Goal: Task Accomplishment & Management: Manage account settings

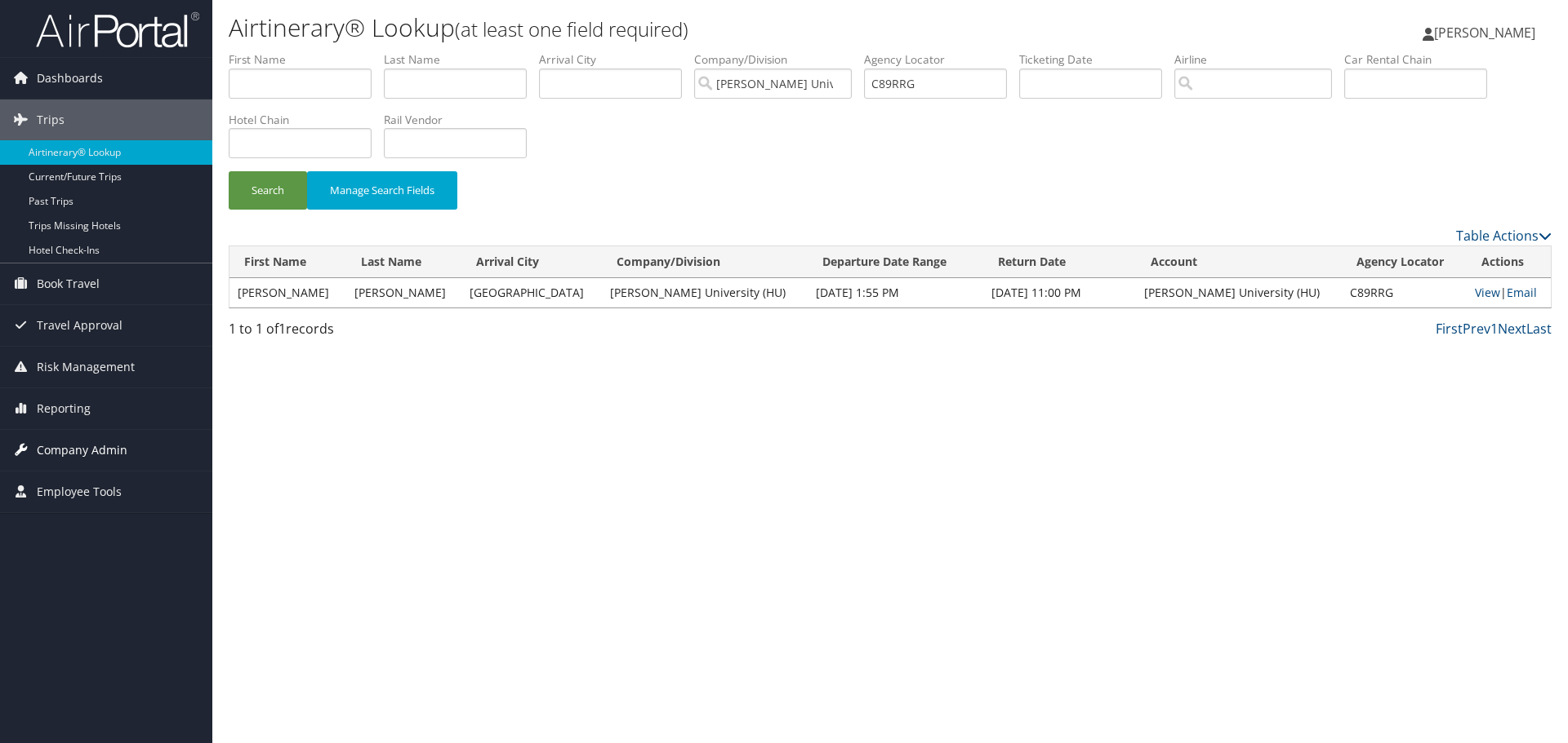
click at [79, 457] on span "Company Admin" at bounding box center [82, 451] width 91 height 41
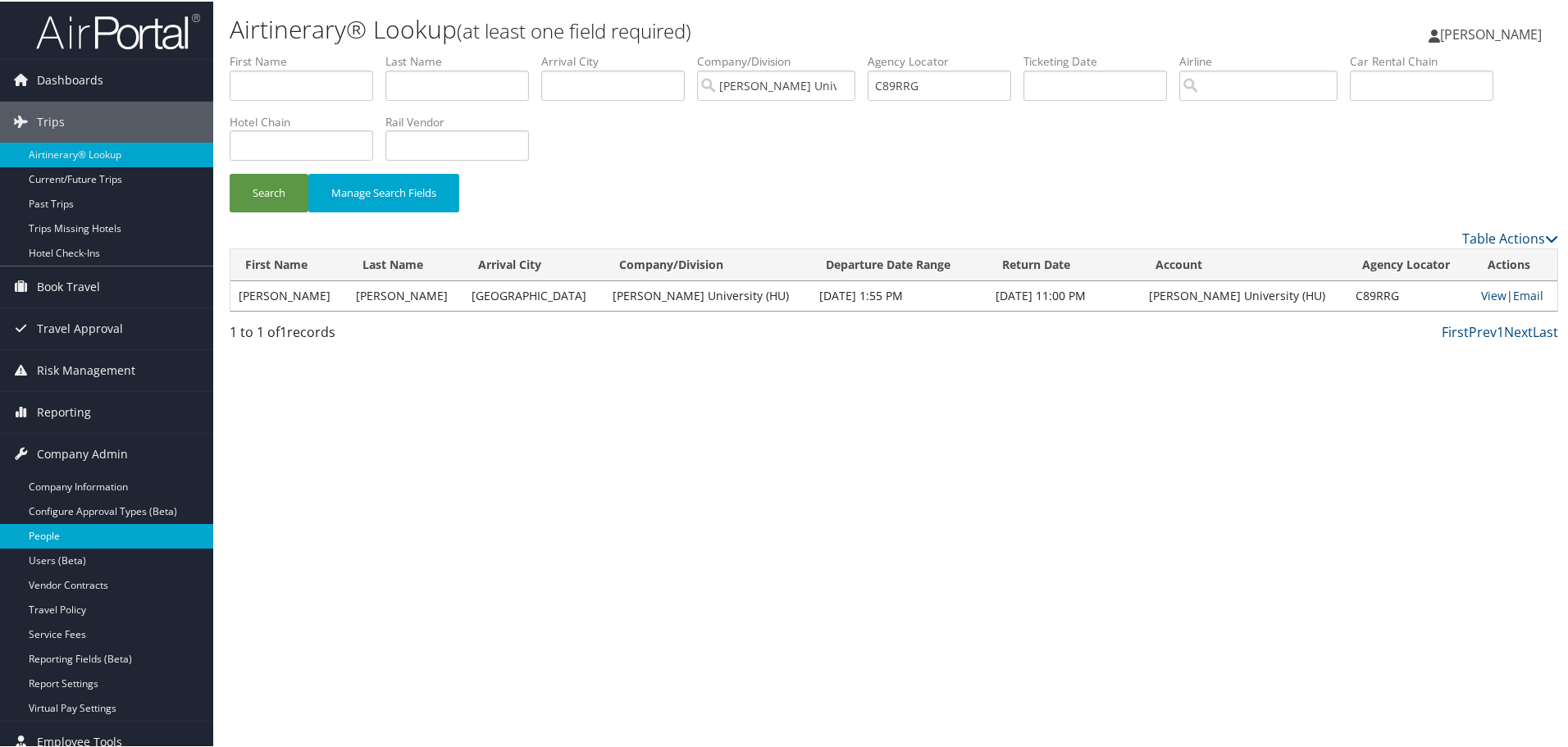
click at [76, 532] on link "People" at bounding box center [106, 535] width 213 height 25
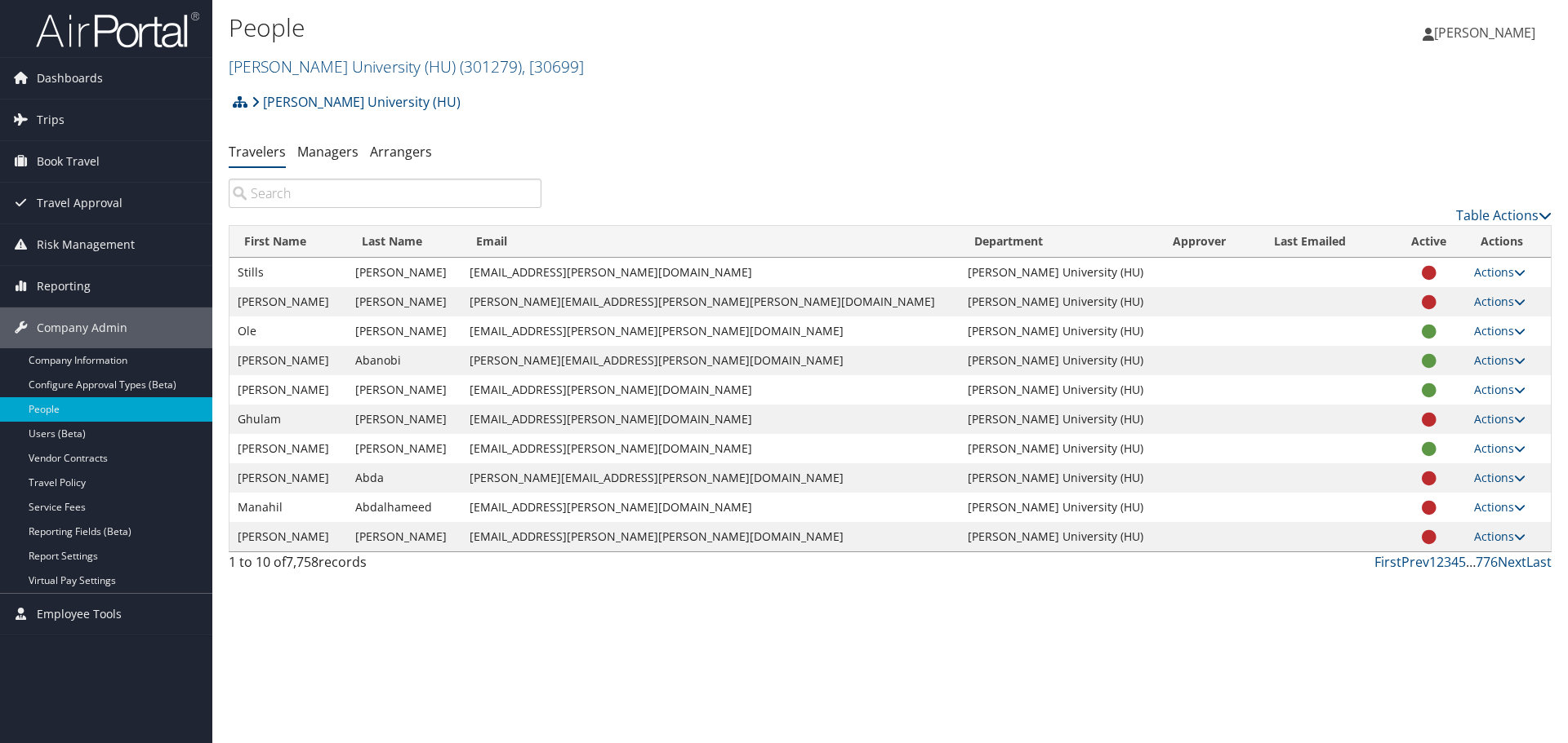
click at [295, 185] on input "search" at bounding box center [385, 193] width 313 height 29
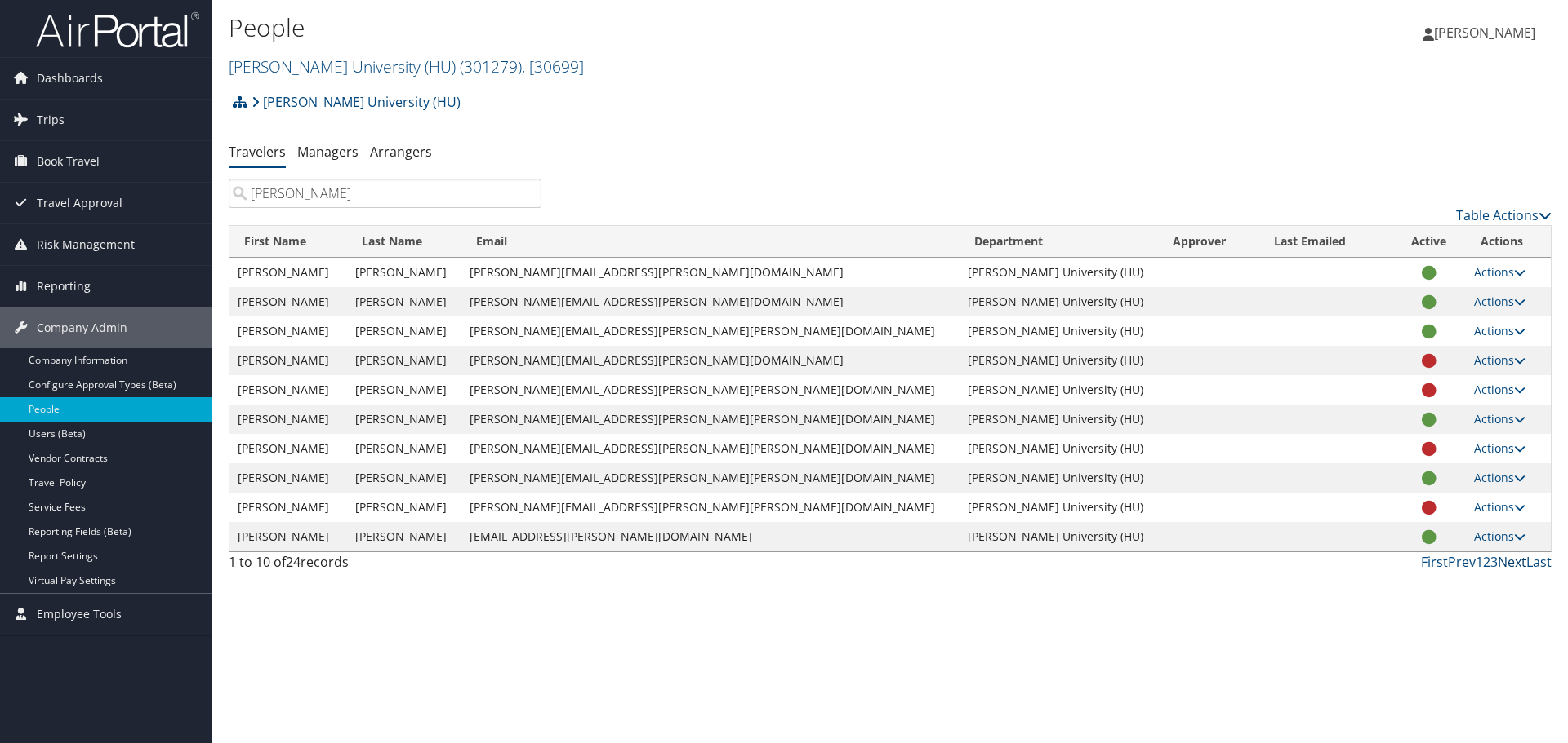
type input "[PERSON_NAME]"
click at [1513, 565] on link "Next" at bounding box center [1512, 562] width 29 height 18
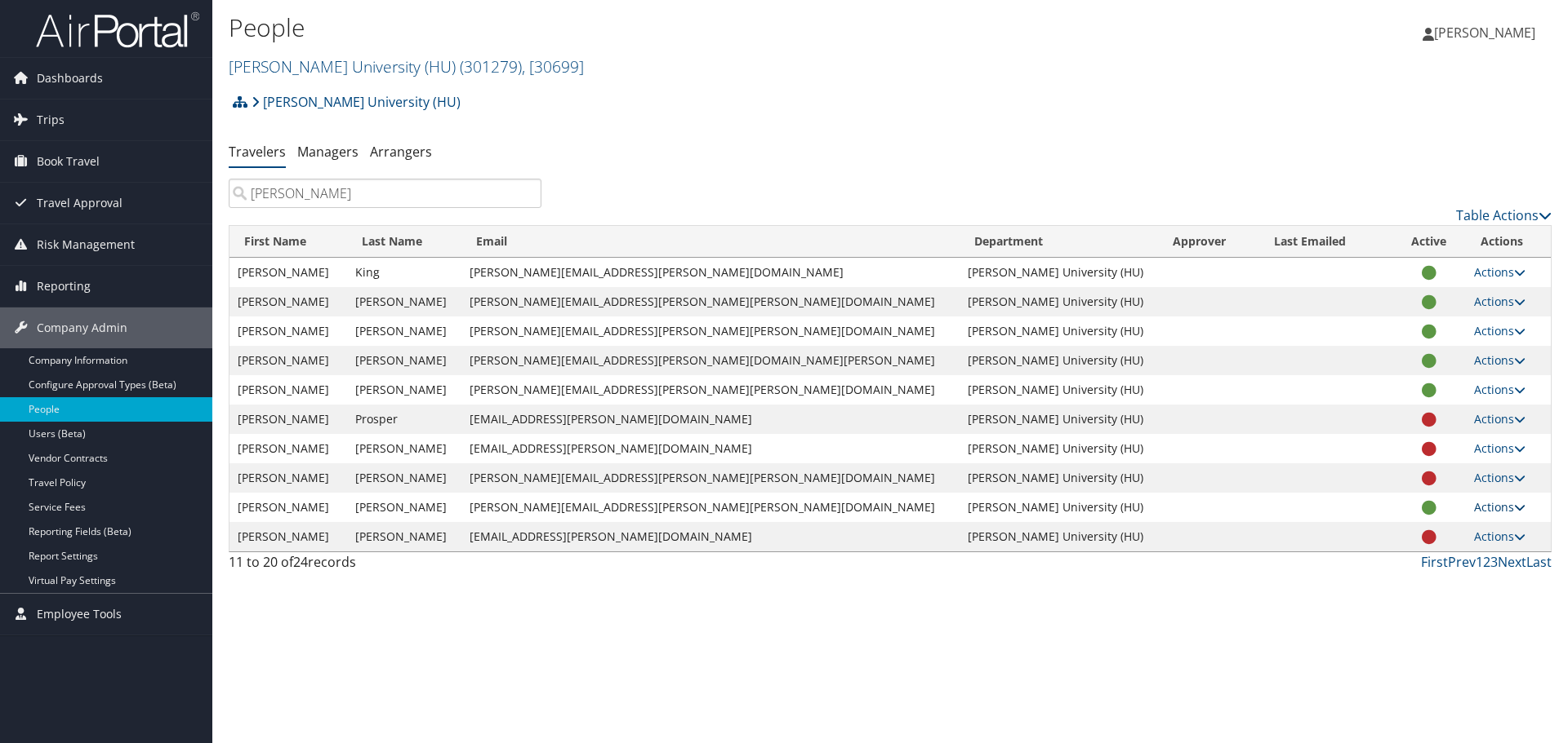
click at [1474, 508] on link "Actions" at bounding box center [1499, 507] width 52 height 16
click at [1437, 553] on link "View Profile" at bounding box center [1431, 559] width 150 height 28
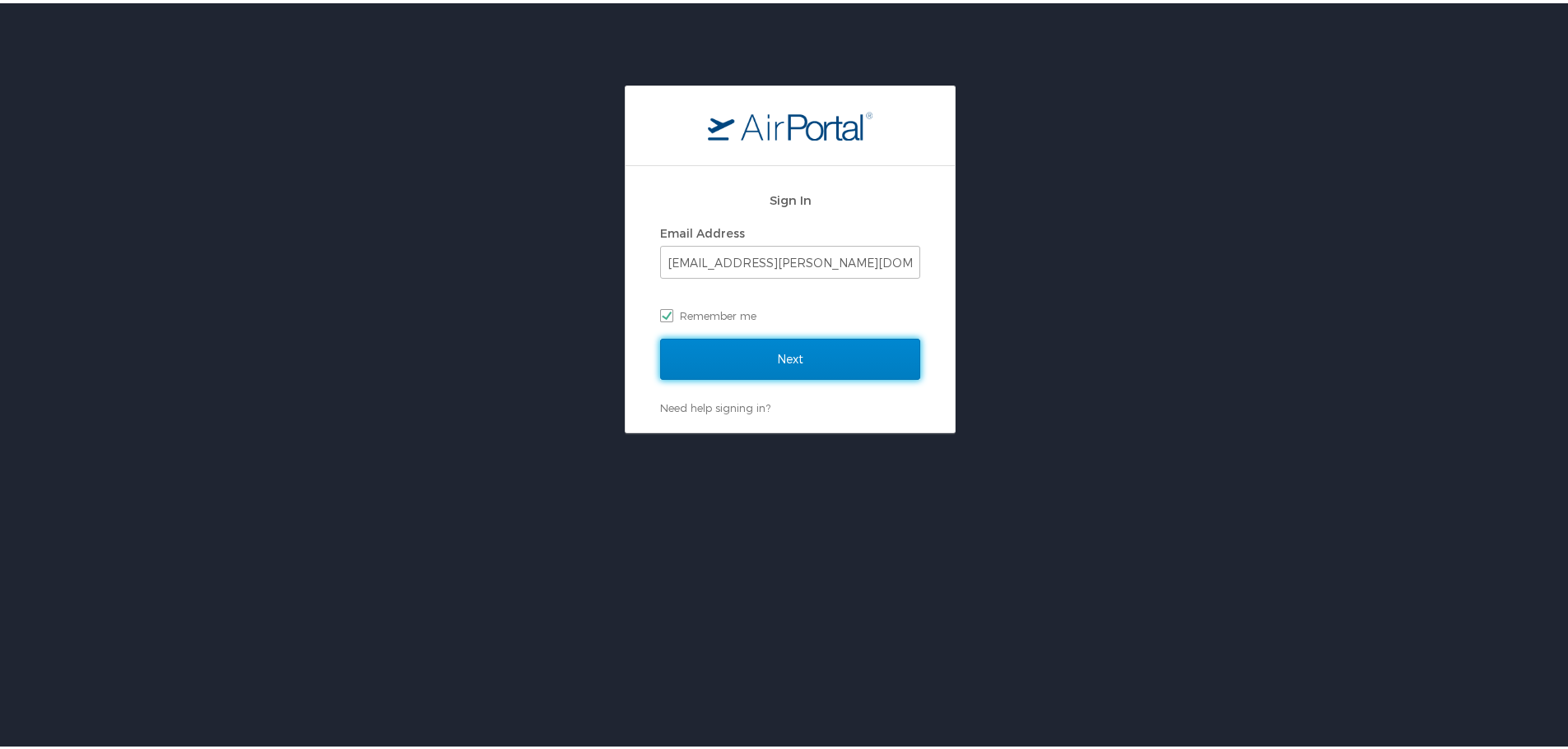
click at [851, 353] on input "Next" at bounding box center [790, 356] width 260 height 41
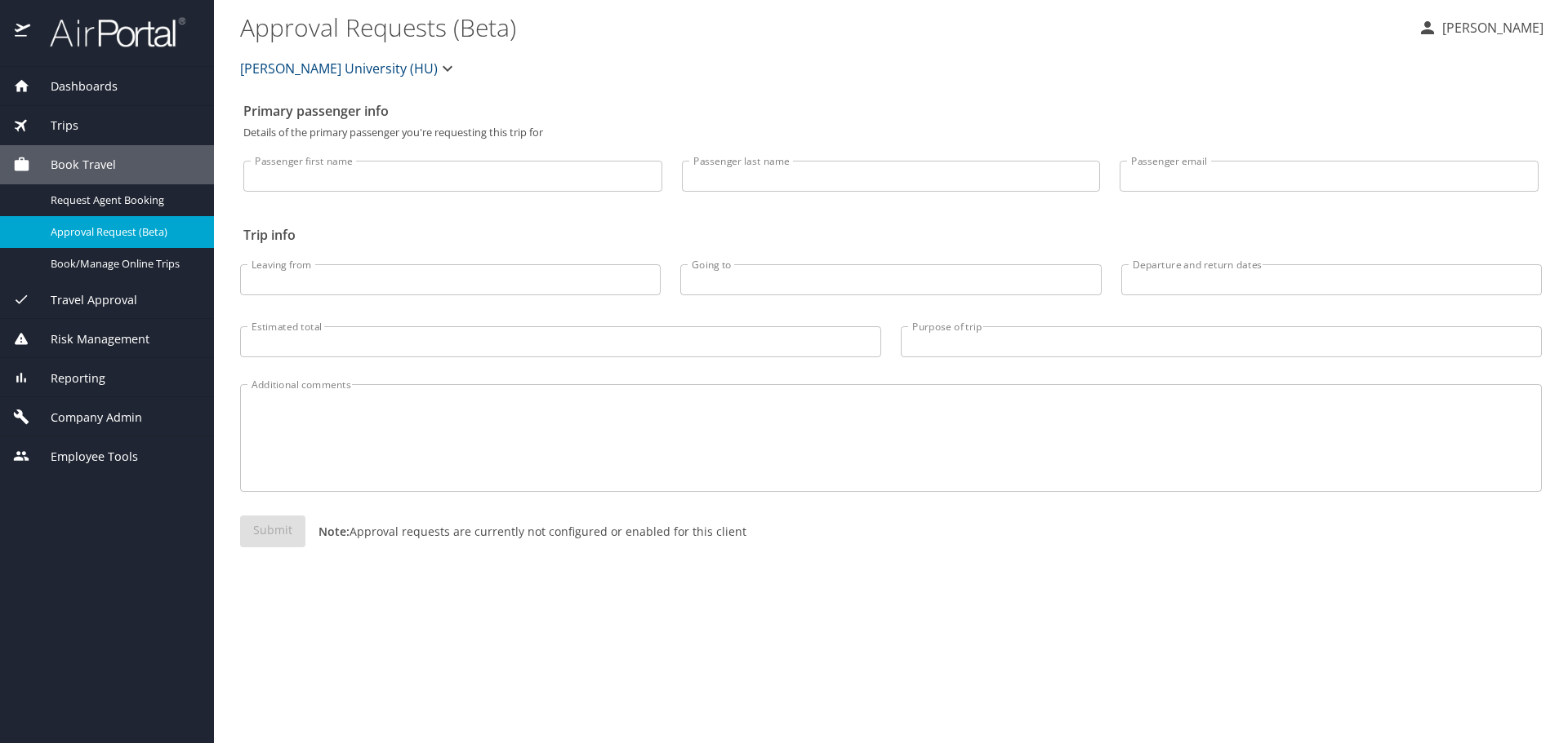
click at [99, 408] on div "Company Admin" at bounding box center [106, 417] width 214 height 39
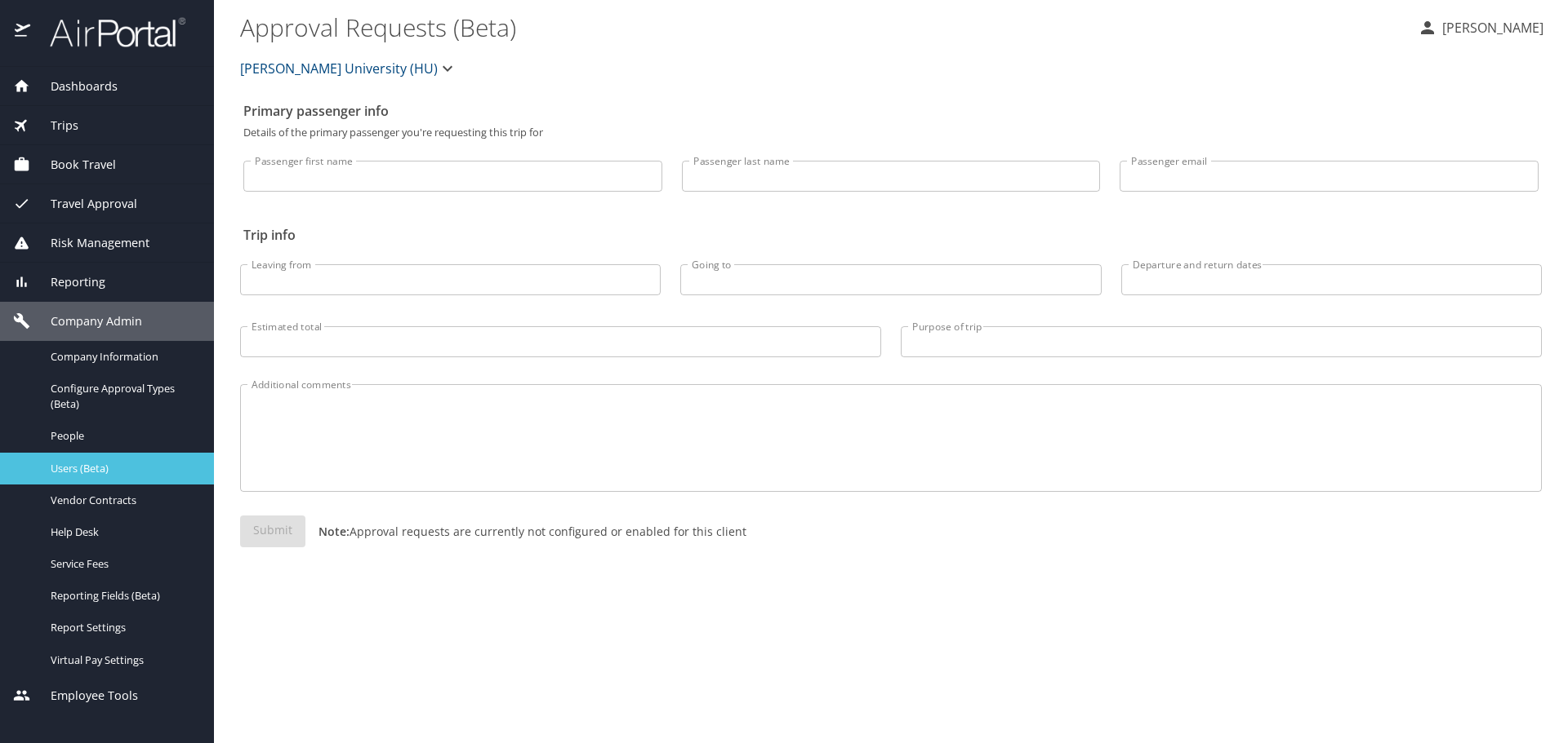
click at [92, 473] on span "Users (Beta)" at bounding box center [123, 468] width 144 height 16
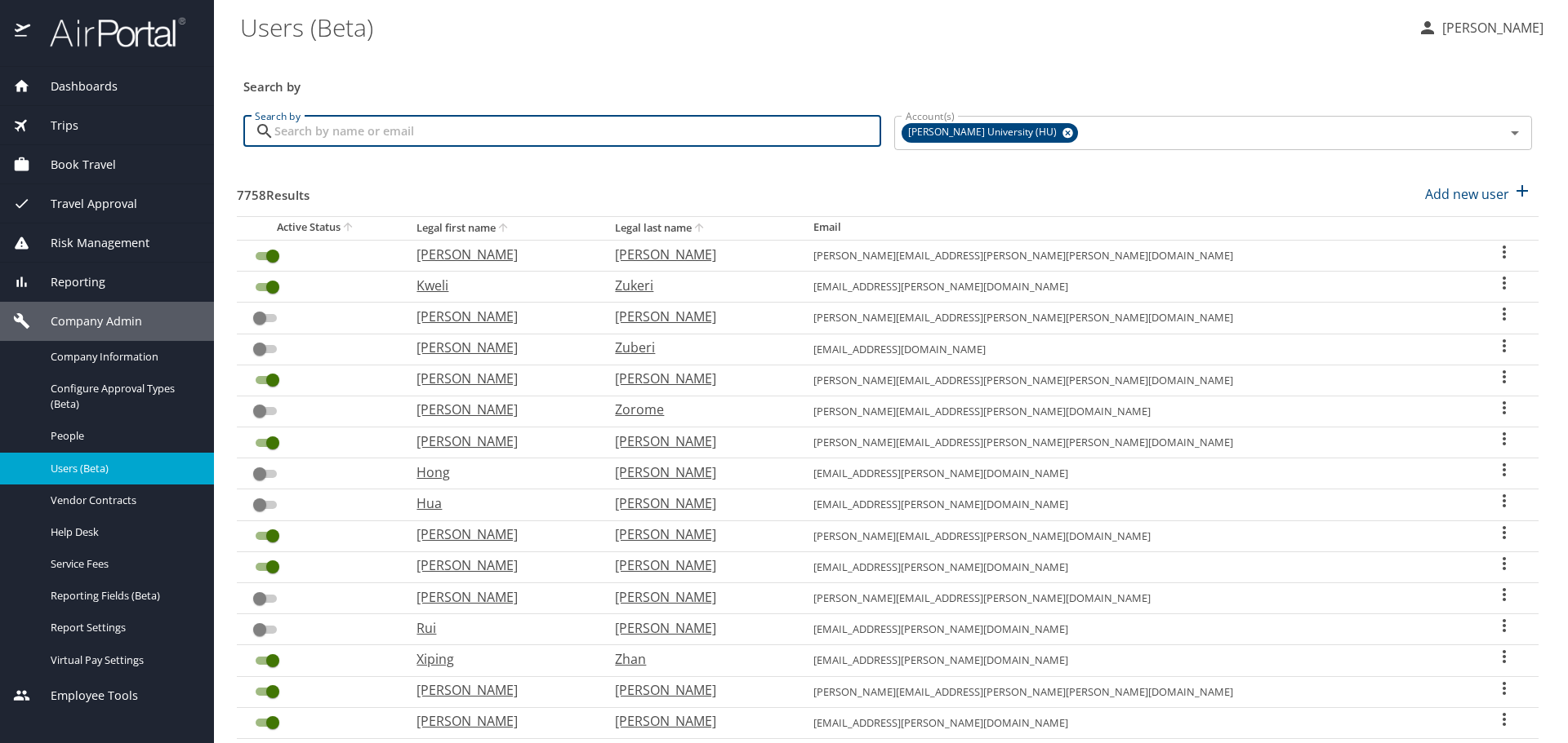
click at [429, 136] on input "Search by" at bounding box center [577, 132] width 607 height 31
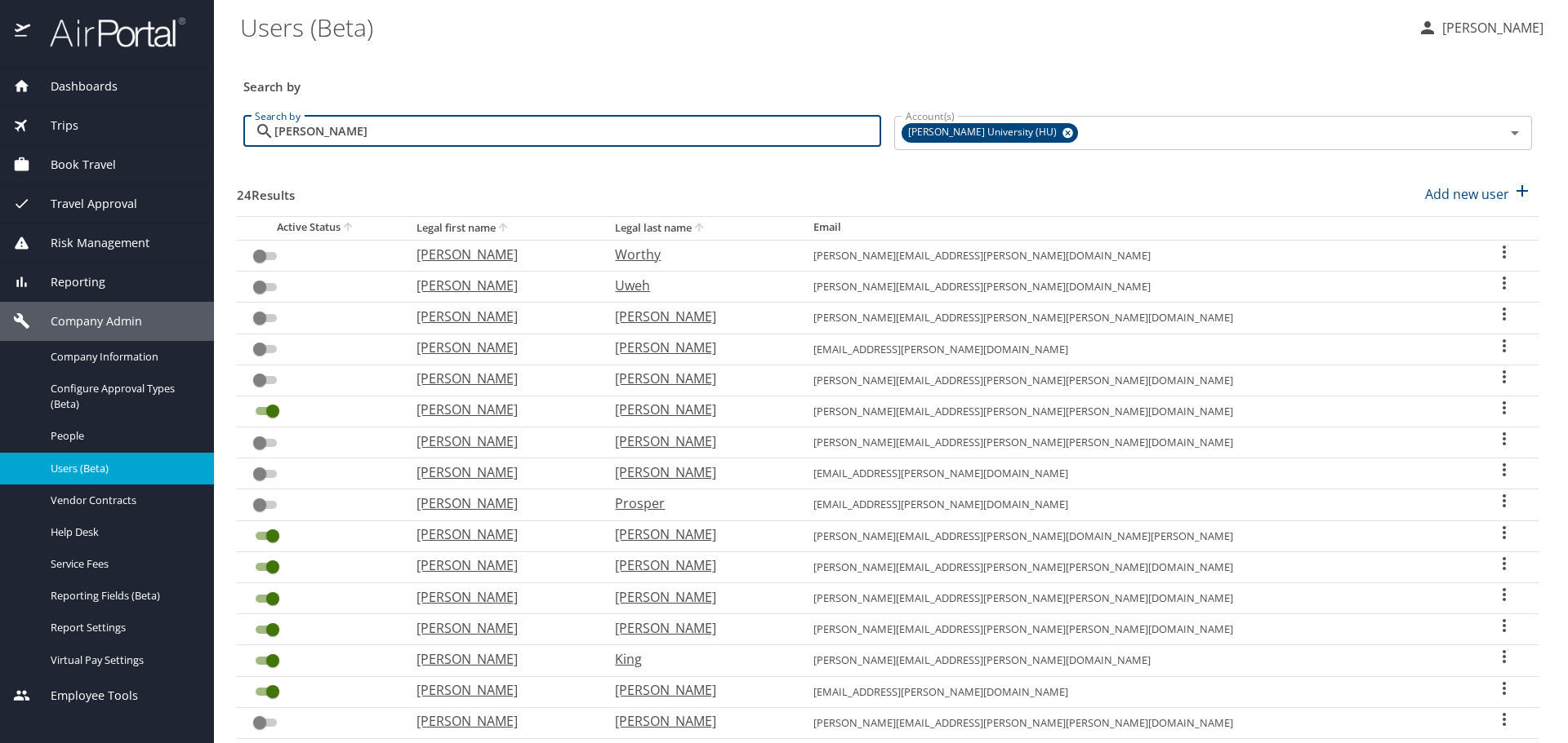
type input "[PERSON_NAME]"
click at [800, 227] on th "Legal last name" at bounding box center [701, 227] width 198 height 24
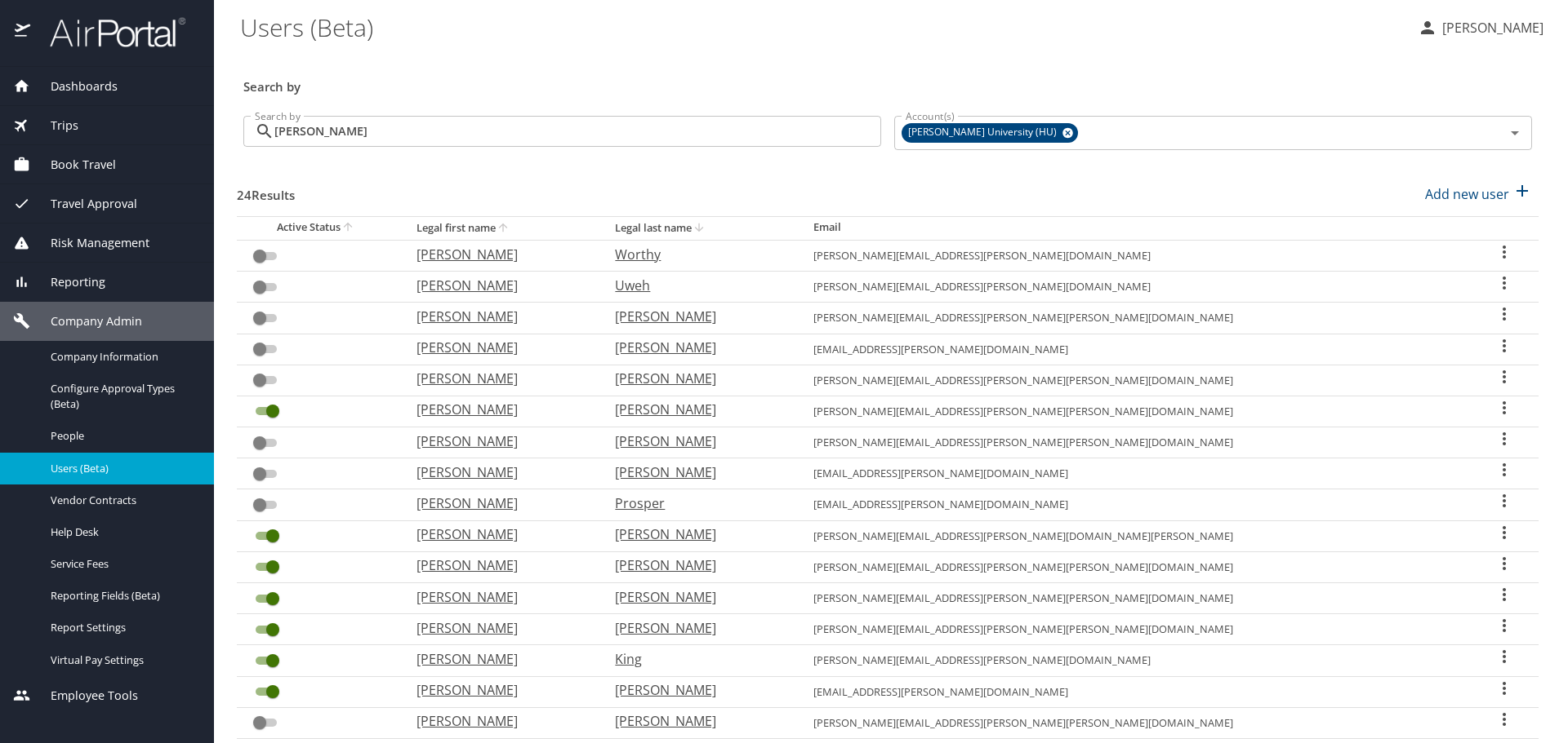
checkbox input "true"
checkbox input "false"
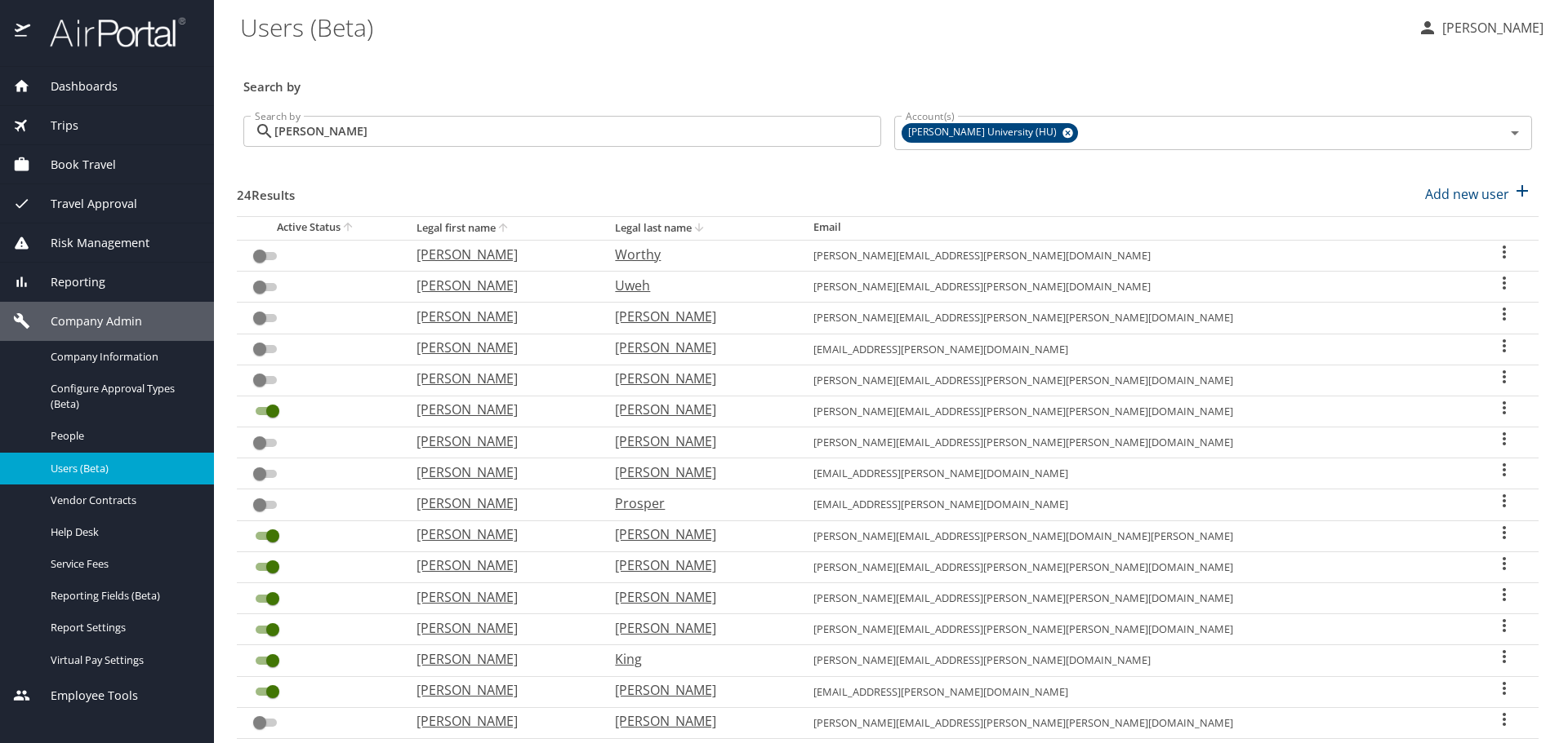
checkbox input "false"
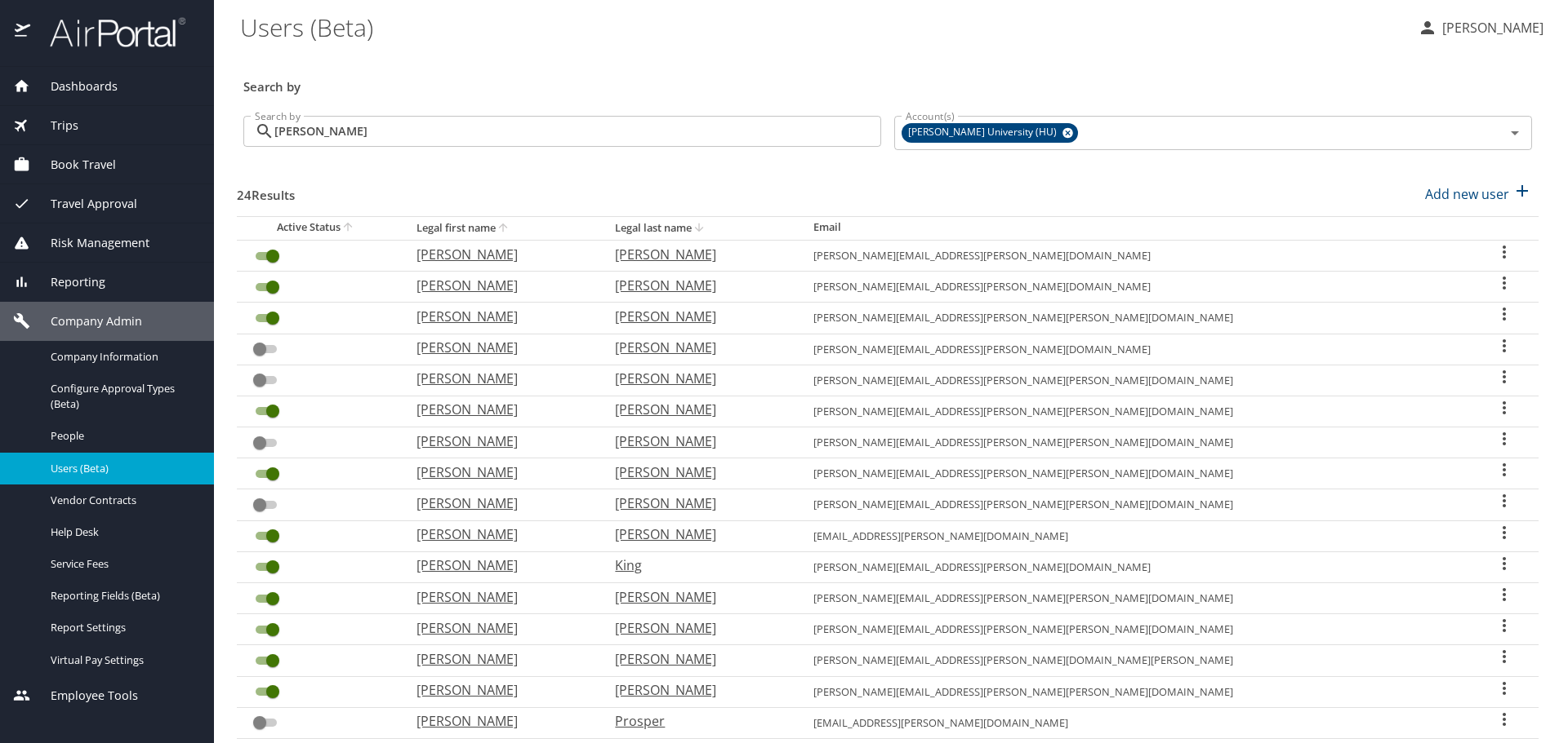
click at [706, 228] on icon "sort" at bounding box center [699, 227] width 13 height 13
checkbox input "false"
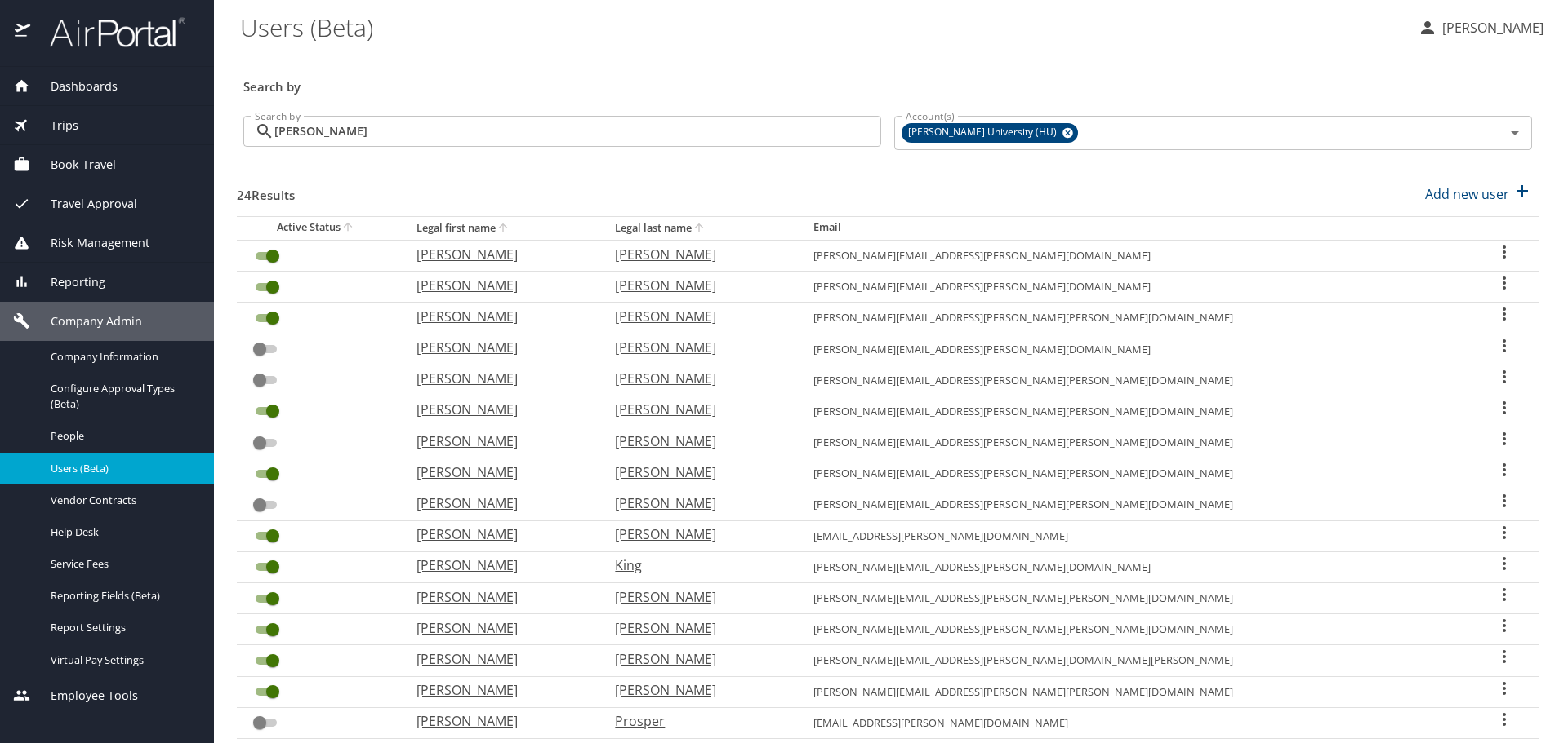
checkbox input "true"
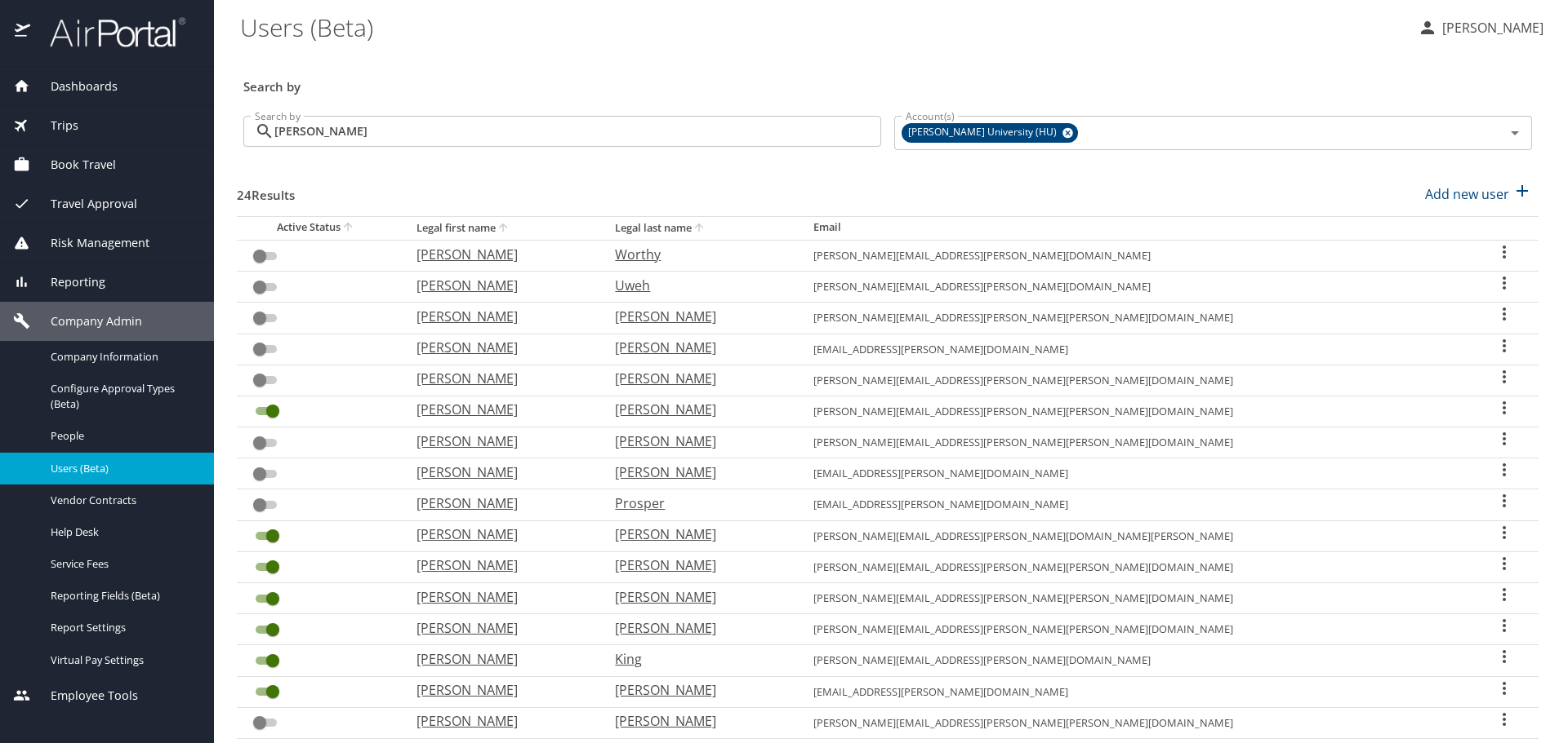
click at [1494, 407] on icon "User Search Table" at bounding box center [1504, 408] width 20 height 20
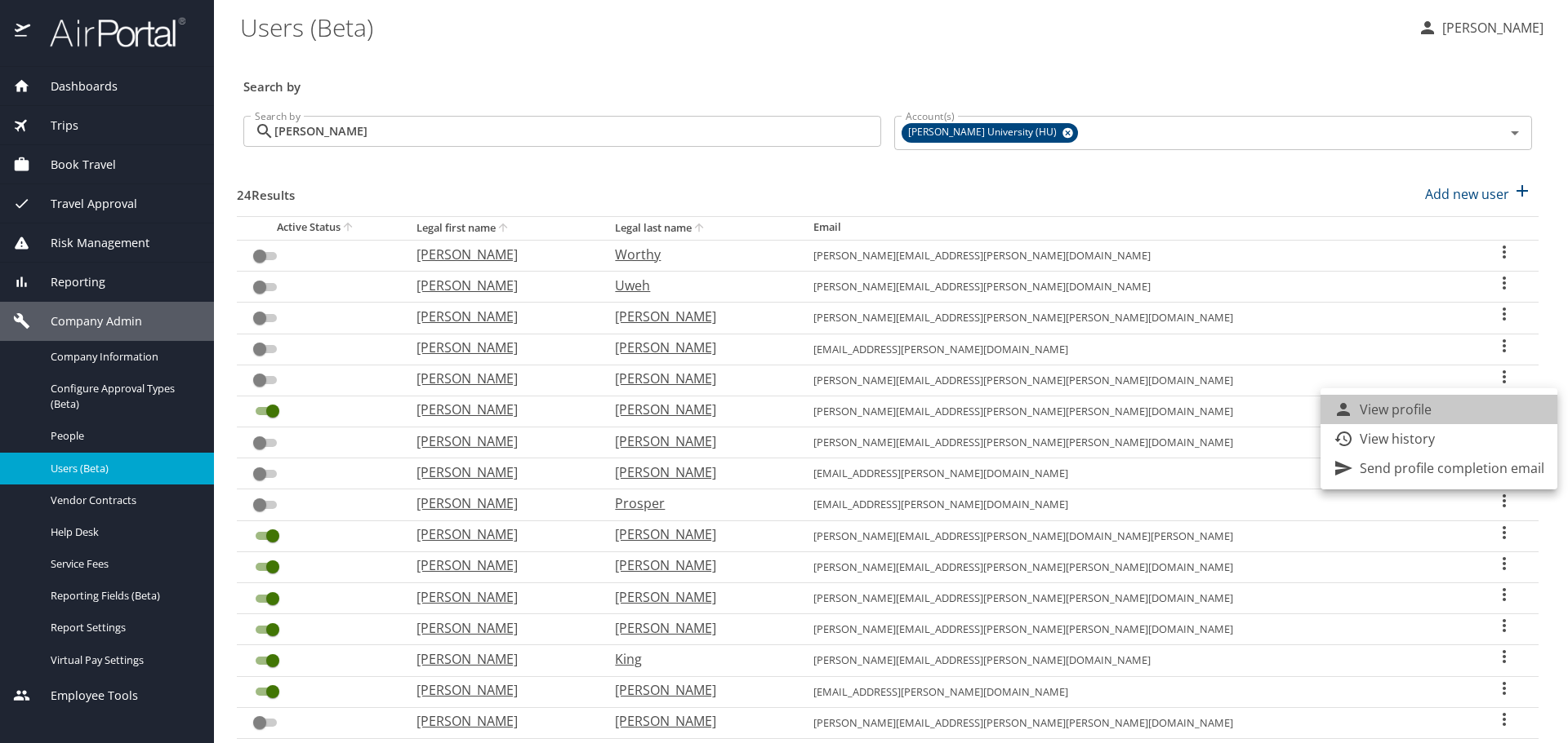
click at [1439, 402] on li "View profile" at bounding box center [1439, 410] width 237 height 29
select select "US"
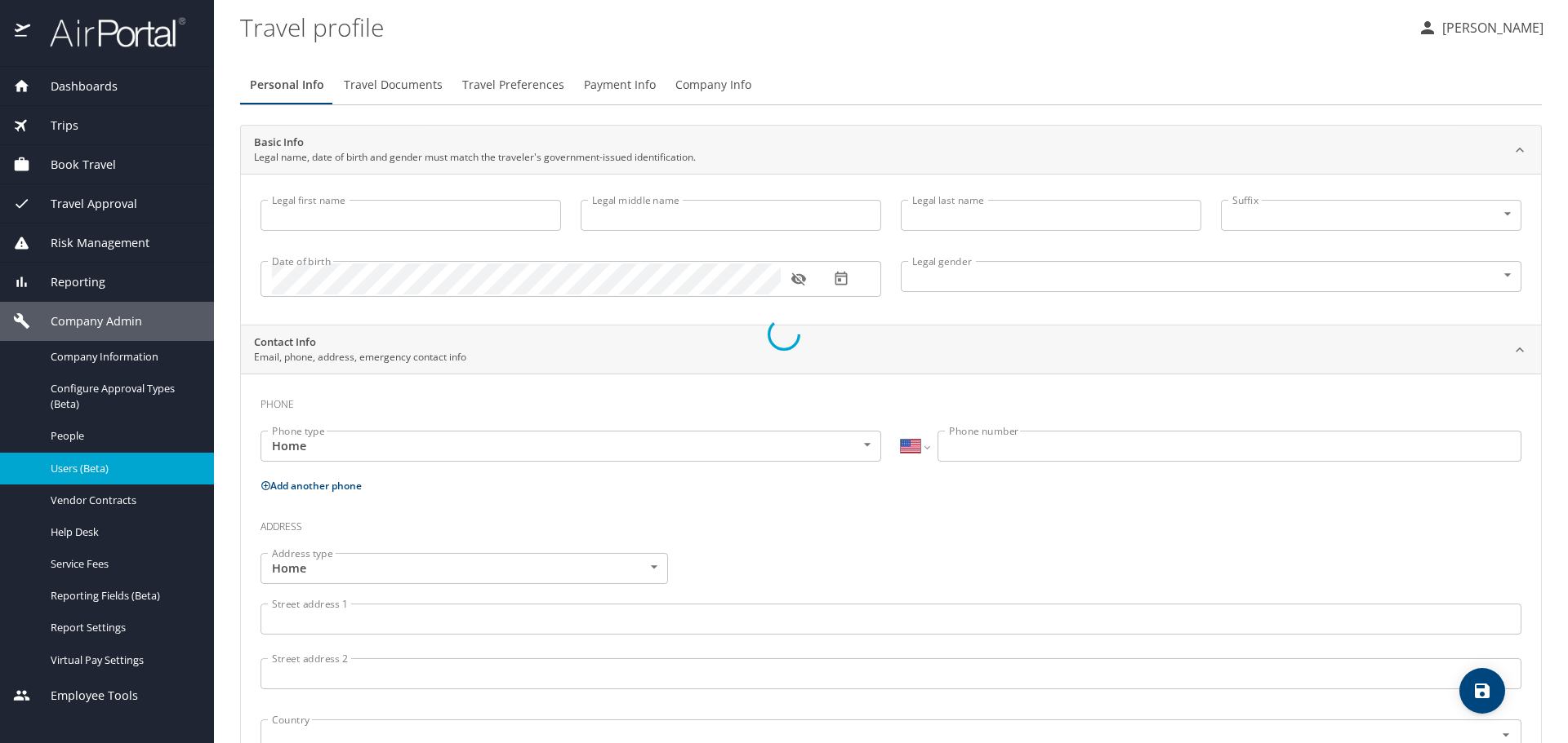
type input "[PERSON_NAME]"
type input "[DEMOGRAPHIC_DATA]"
type input "[PERSON_NAME]"
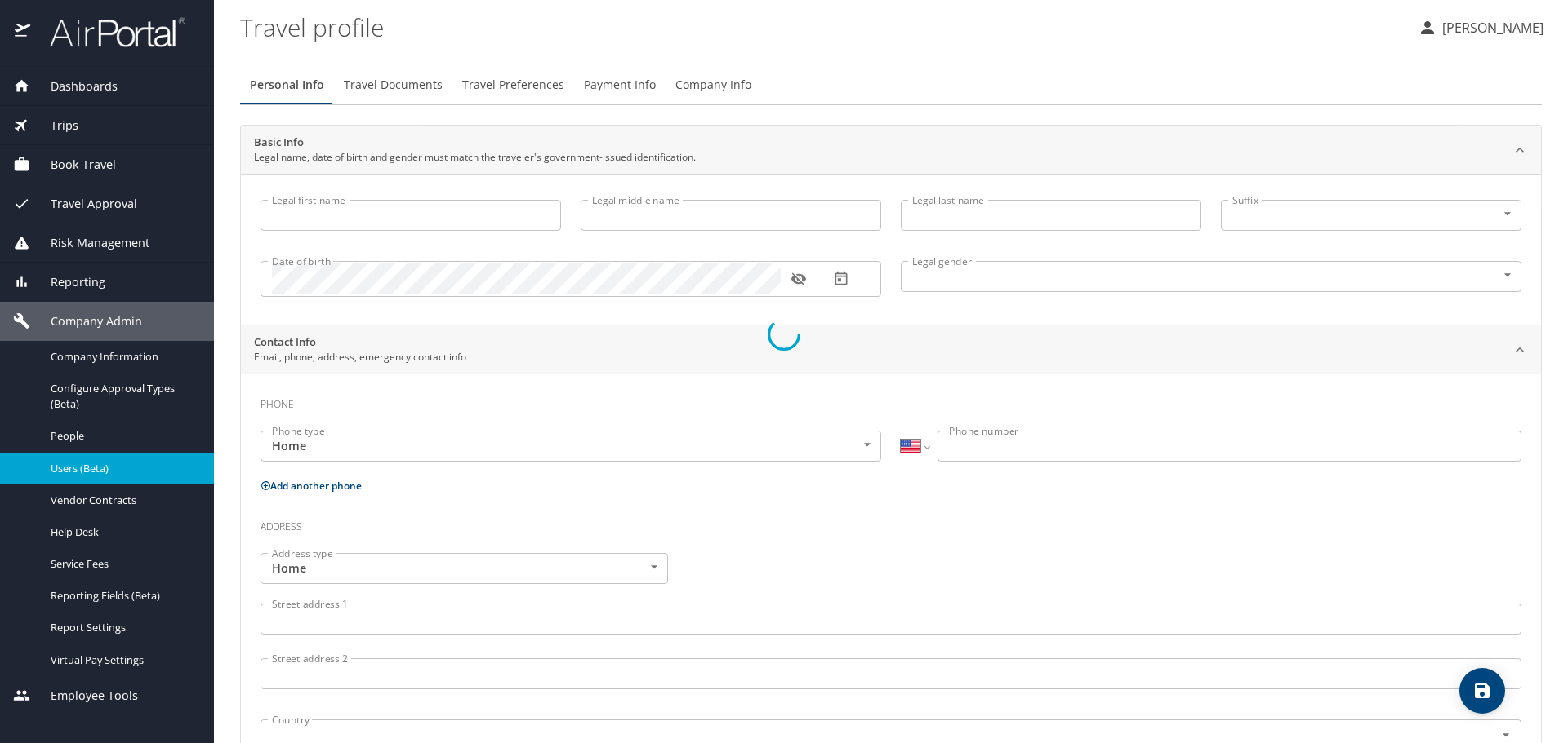
type input "[PERSON_NAME]"
type input "[PHONE_NUMBER]"
type input "[EMAIL_ADDRESS][DOMAIN_NAME]"
select select "US"
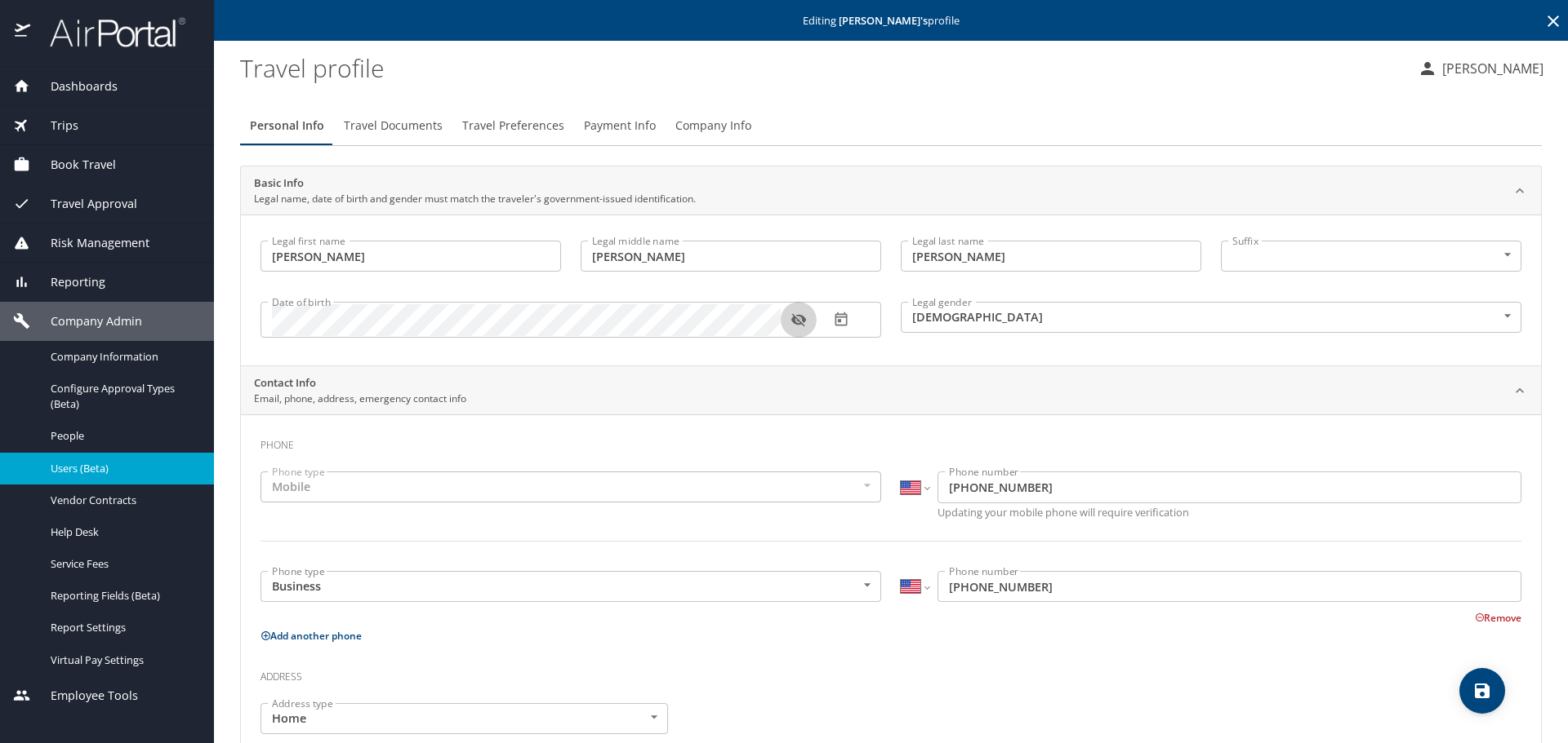
click at [800, 318] on icon "button" at bounding box center [798, 320] width 16 height 16
click at [761, 349] on div "Date of birth Date of birth" at bounding box center [571, 319] width 640 height 67
click at [502, 126] on span "Travel Preferences" at bounding box center [513, 126] width 102 height 20
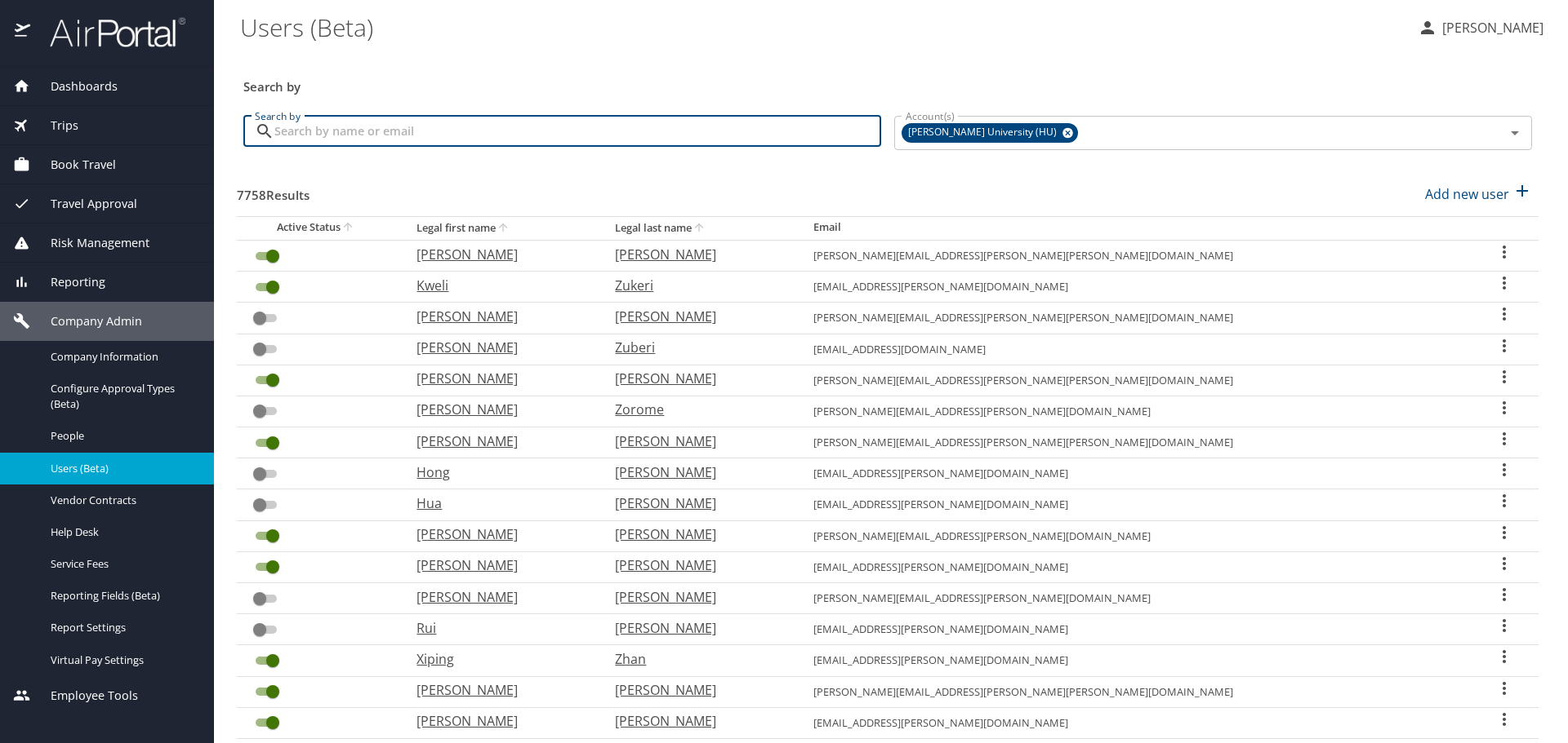
click at [299, 128] on input "Search by" at bounding box center [577, 132] width 607 height 31
type input "pet"
checkbox input "true"
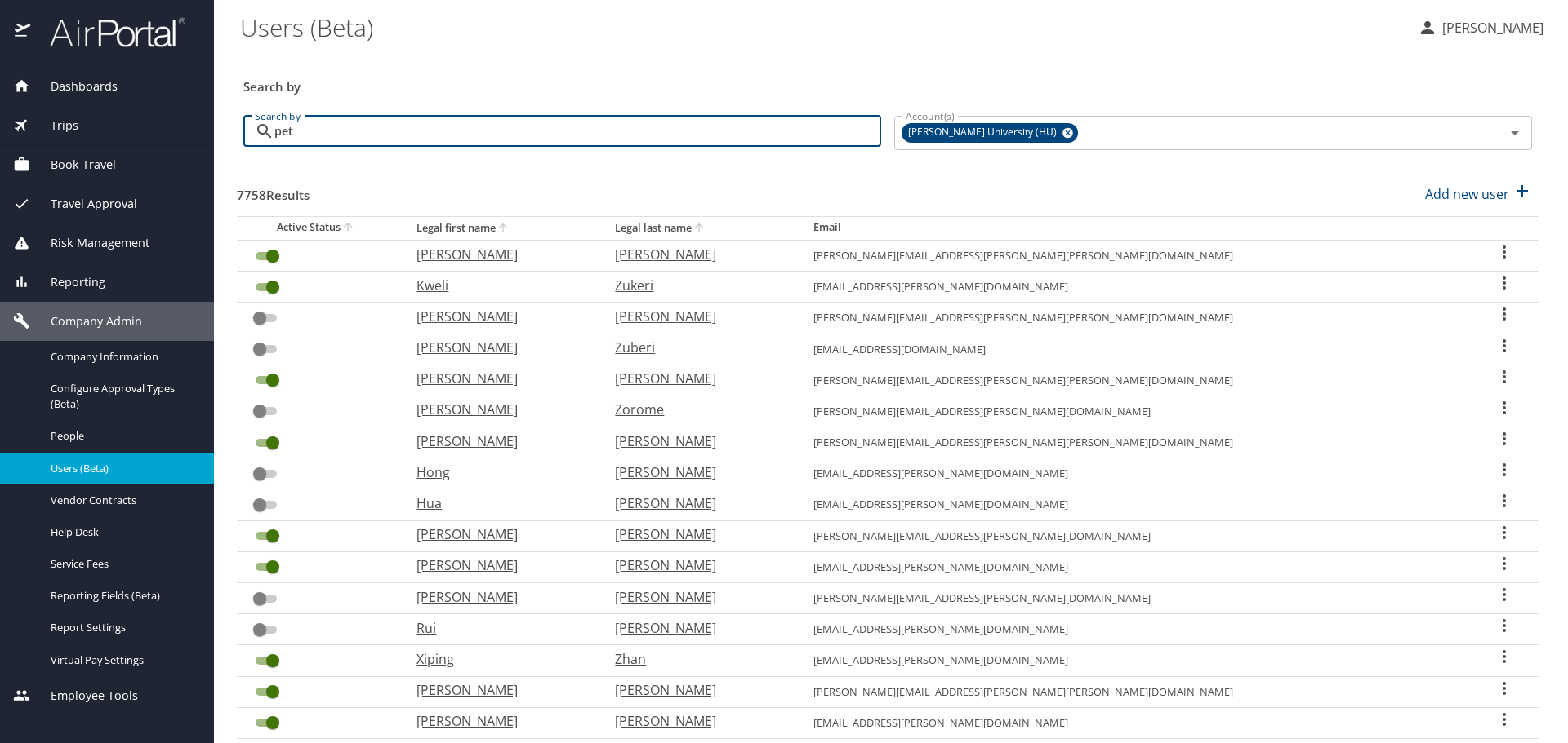
checkbox input "false"
checkbox input "true"
checkbox input "false"
checkbox input "true"
checkbox input "false"
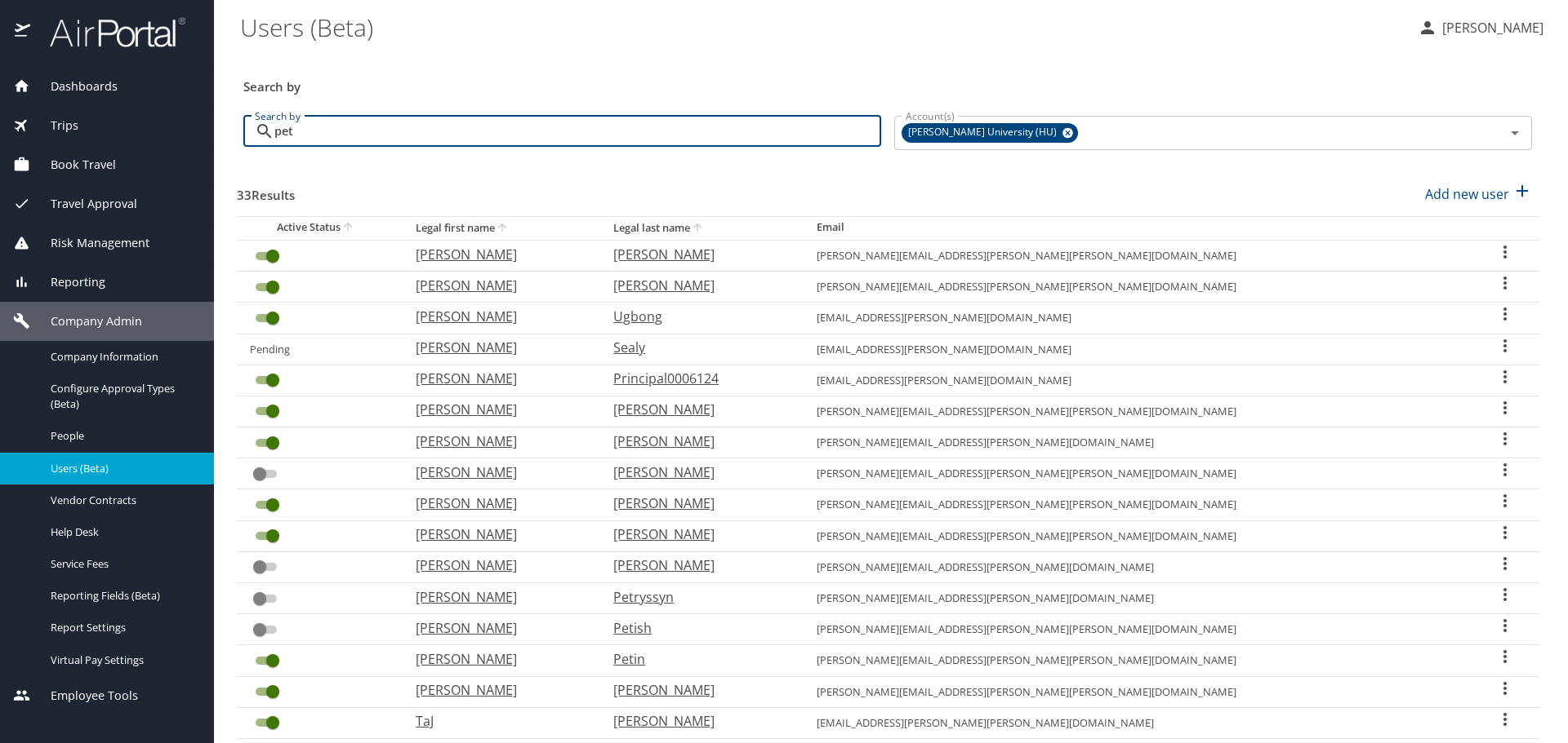
type input "[PERSON_NAME]"
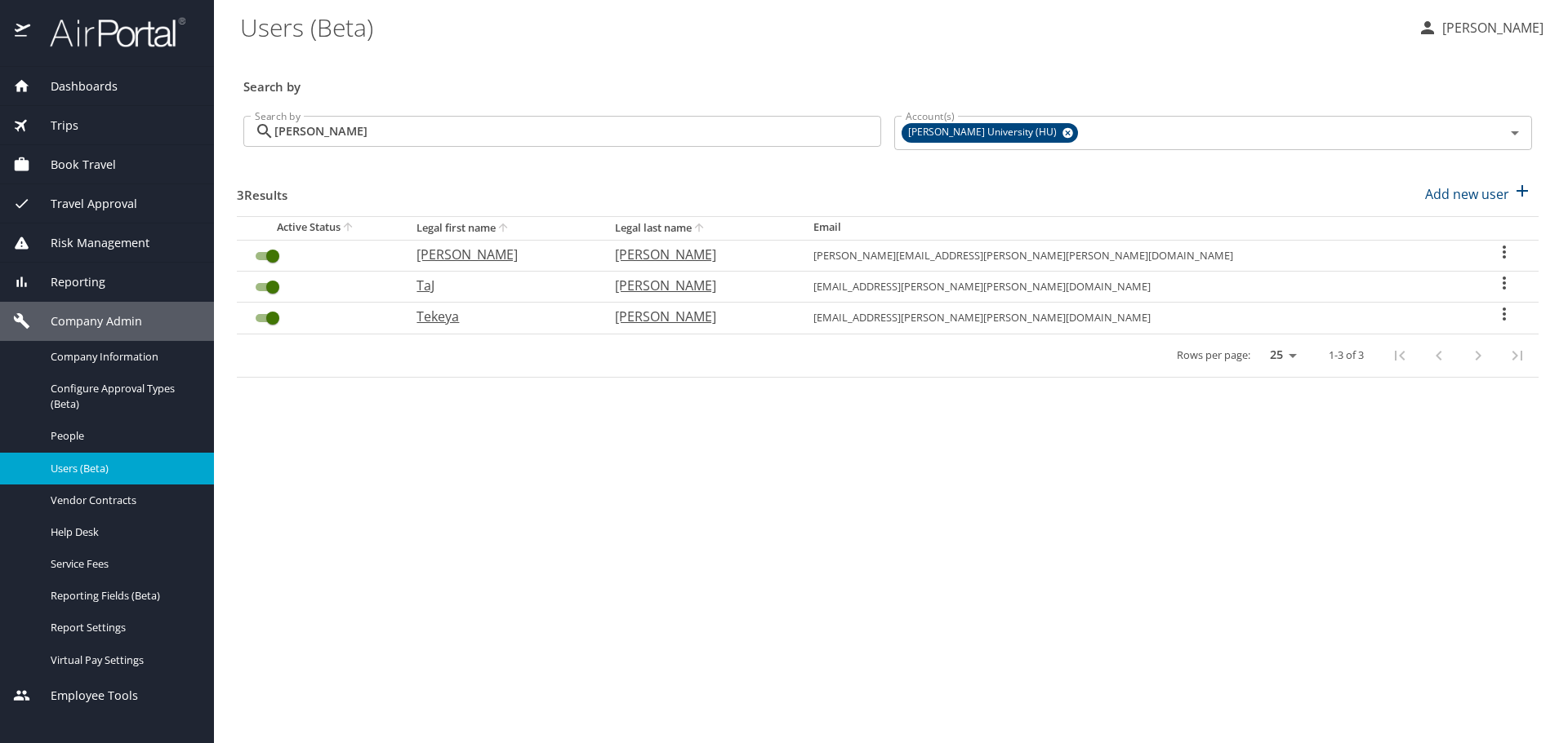
click at [1494, 249] on icon "User Search Table" at bounding box center [1504, 252] width 20 height 20
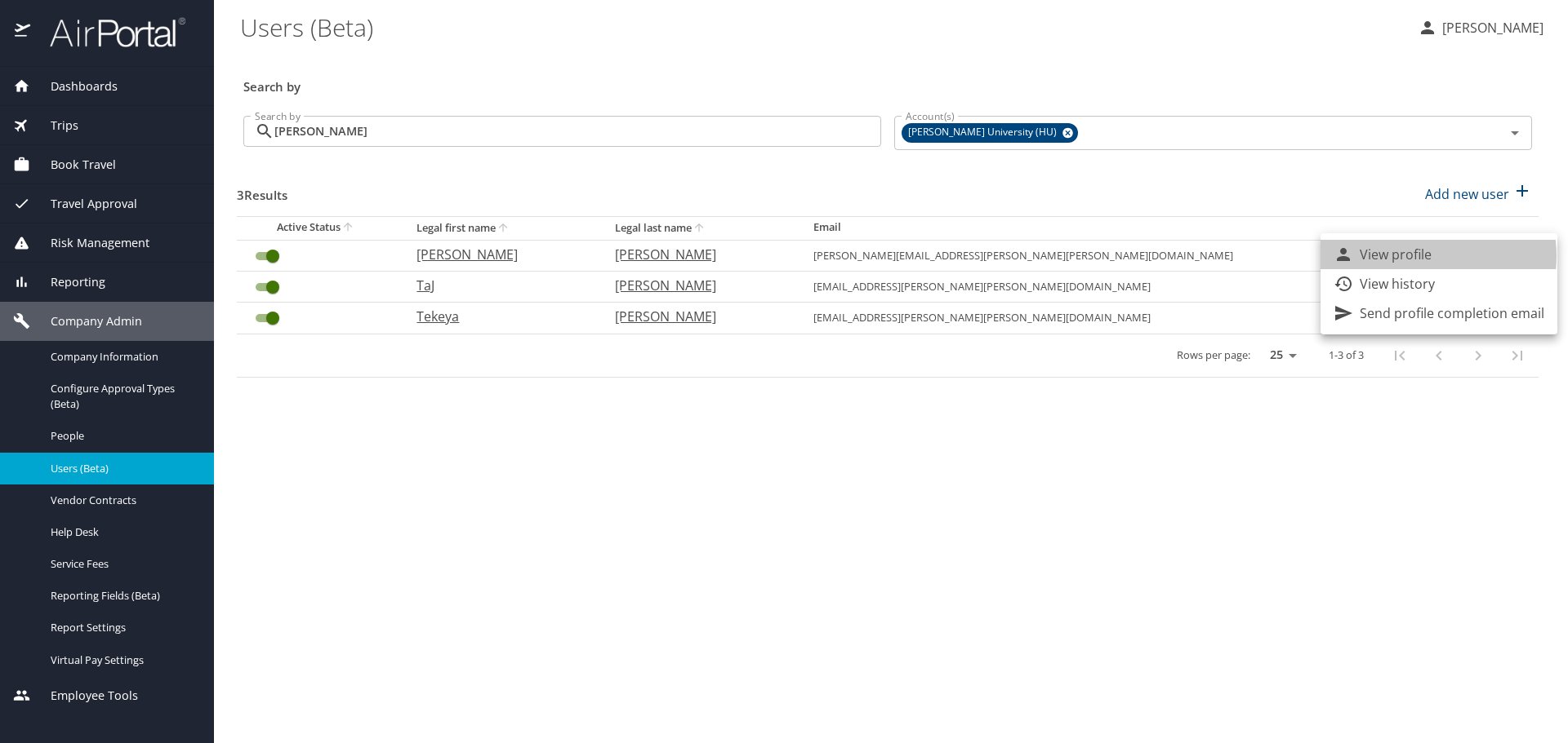
click at [1419, 256] on p "View profile" at bounding box center [1395, 254] width 72 height 20
select select "US"
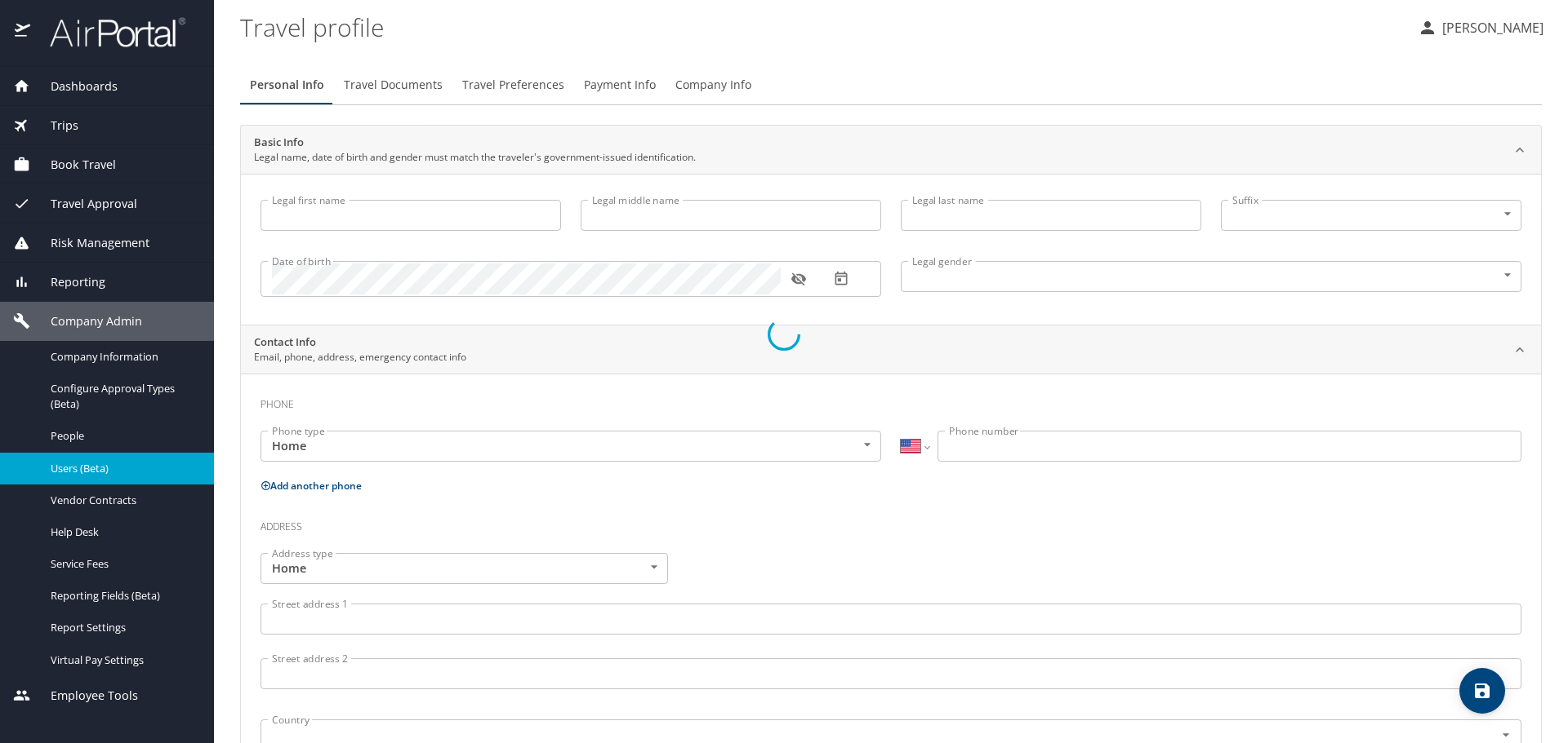
type input "[PERSON_NAME]"
type input "[DEMOGRAPHIC_DATA]"
select select "US"
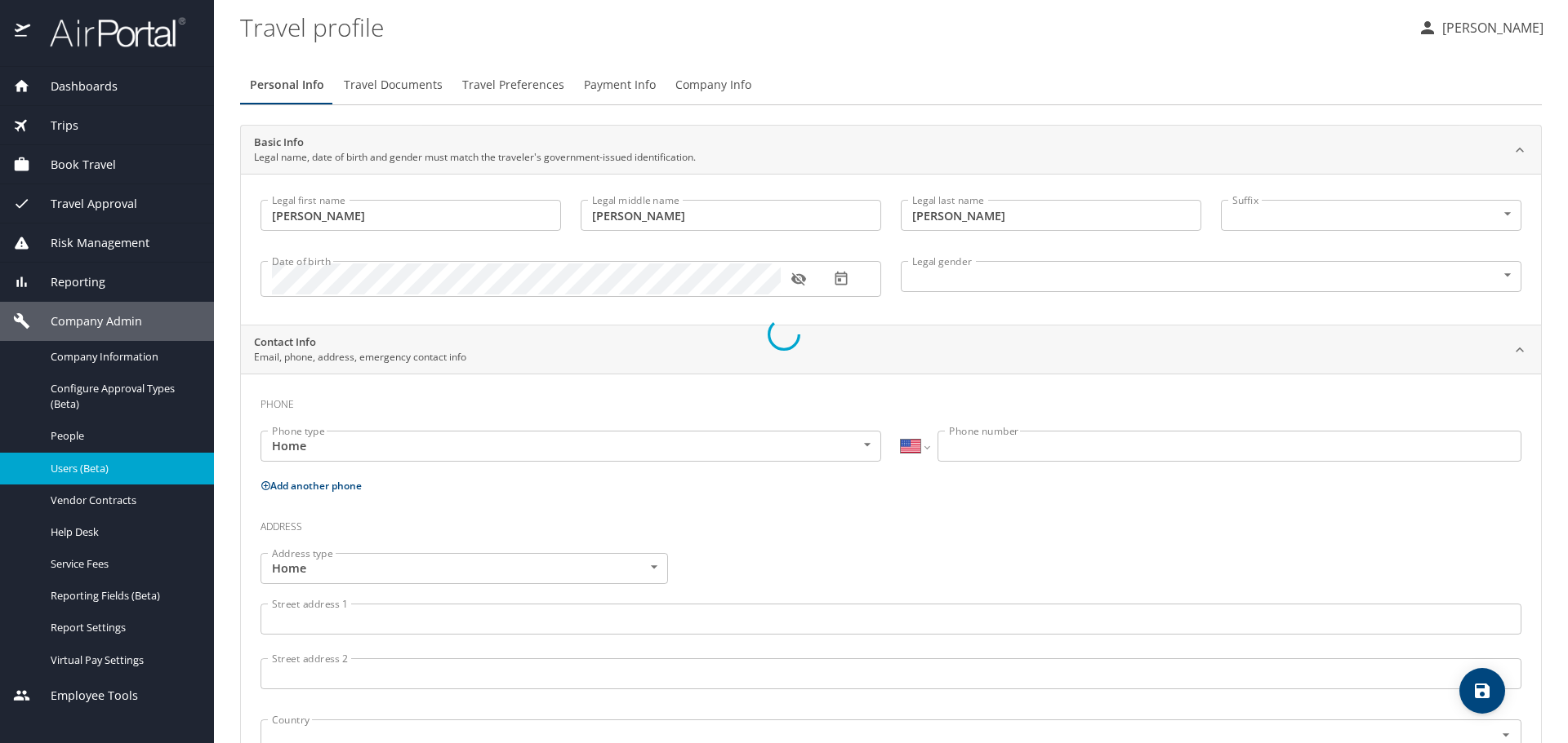
select select "US"
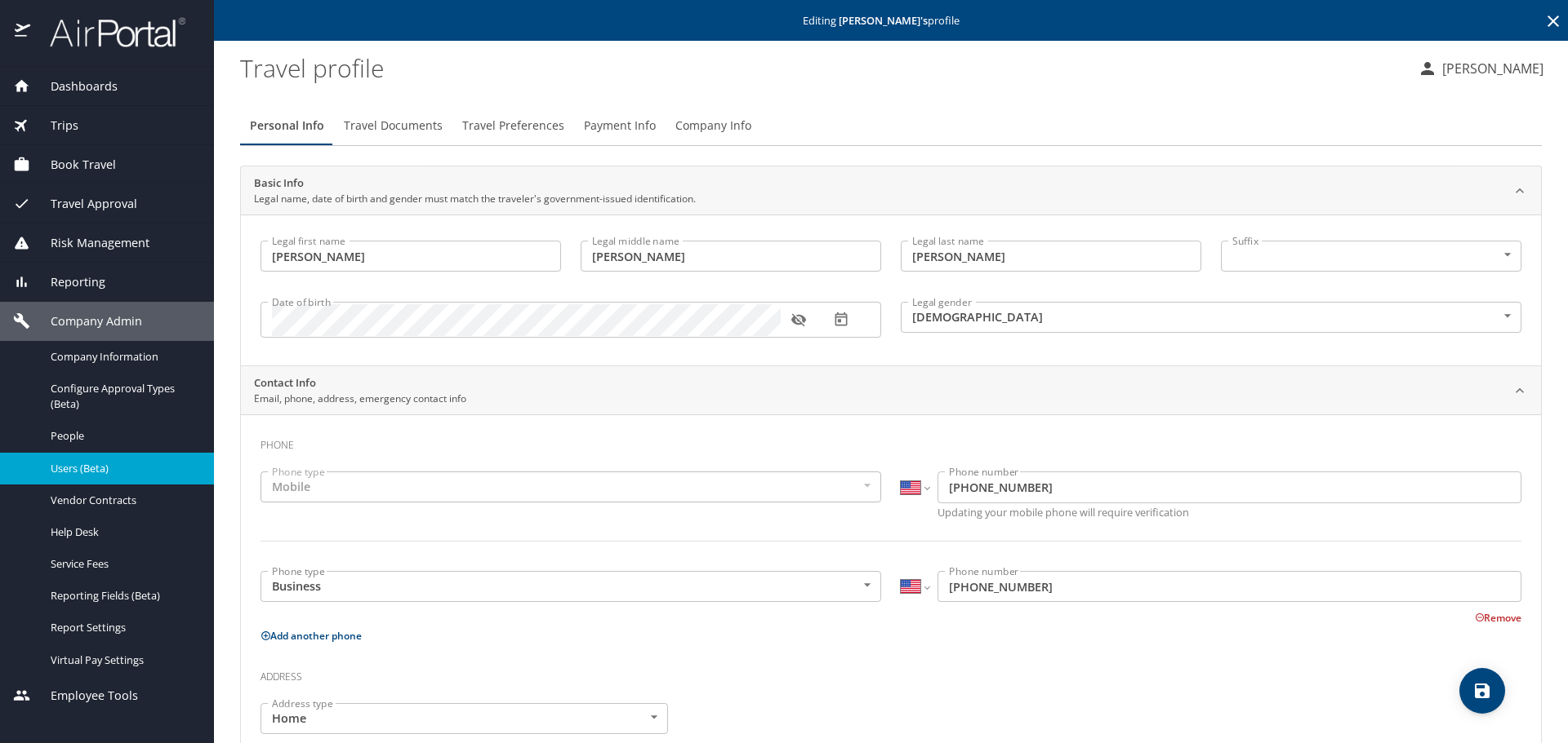
click at [803, 324] on icon "button" at bounding box center [798, 320] width 16 height 16
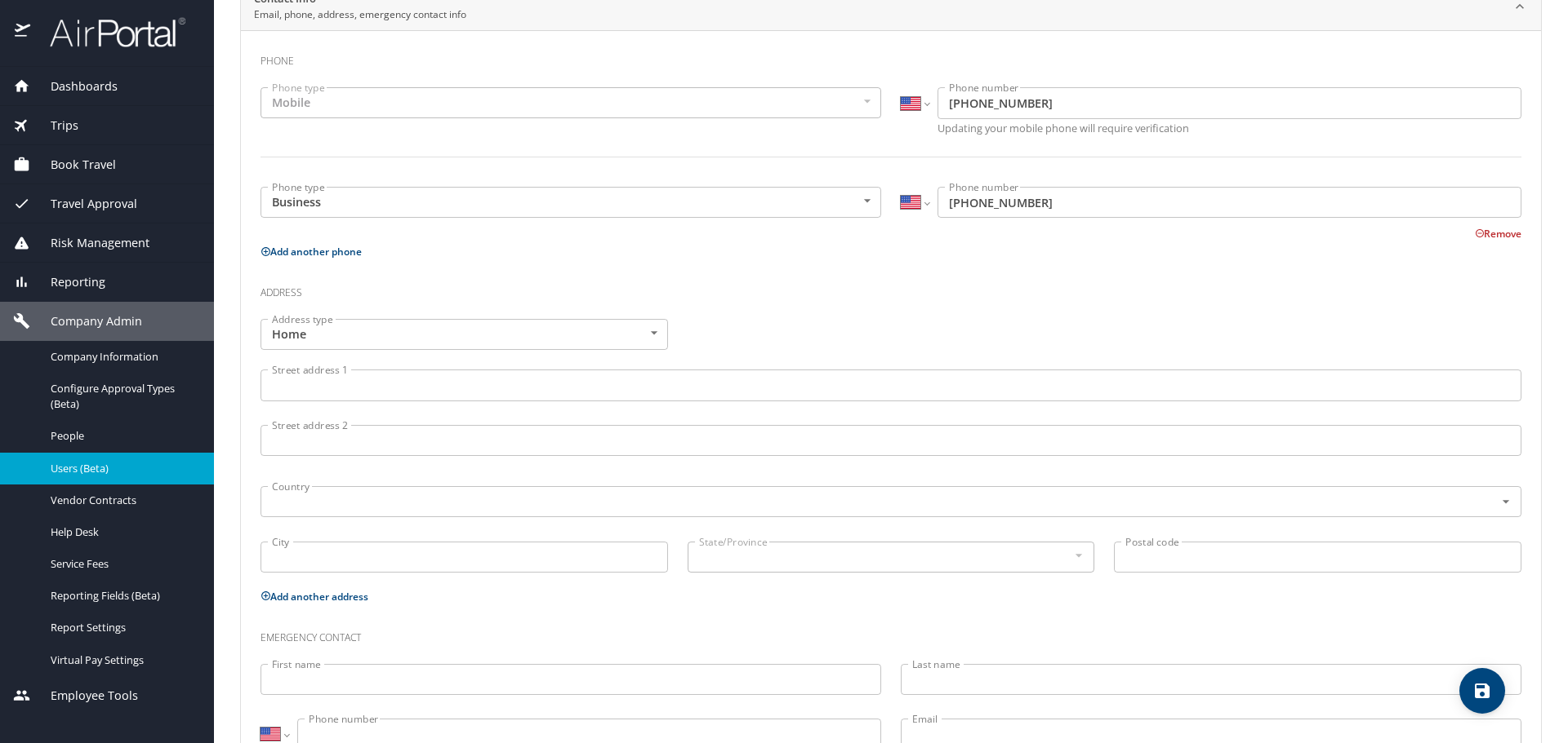
scroll to position [445, 0]
